Goal: Task Accomplishment & Management: Manage account settings

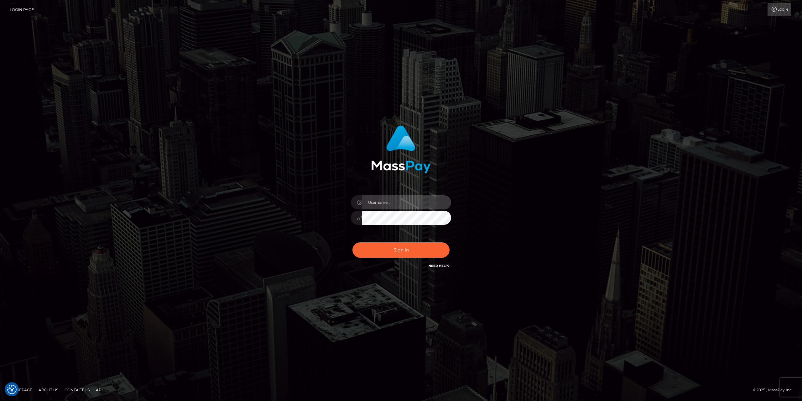
click at [383, 202] on input "text" at bounding box center [406, 202] width 89 height 14
type input "[EMAIL_ADDRESS][DOMAIN_NAME]"
click at [403, 253] on button "Sign in" at bounding box center [401, 249] width 97 height 15
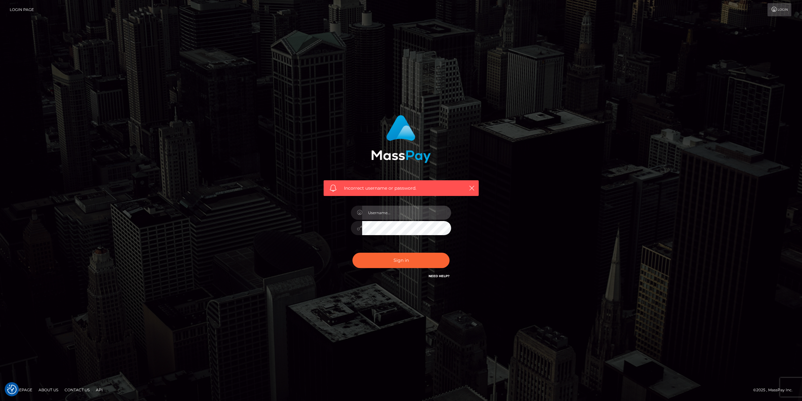
click at [378, 212] on input "text" at bounding box center [406, 213] width 89 height 14
type input "[EMAIL_ADDRESS][DOMAIN_NAME]"
click at [400, 260] on button "Sign in" at bounding box center [401, 260] width 97 height 15
